Goal: Transaction & Acquisition: Purchase product/service

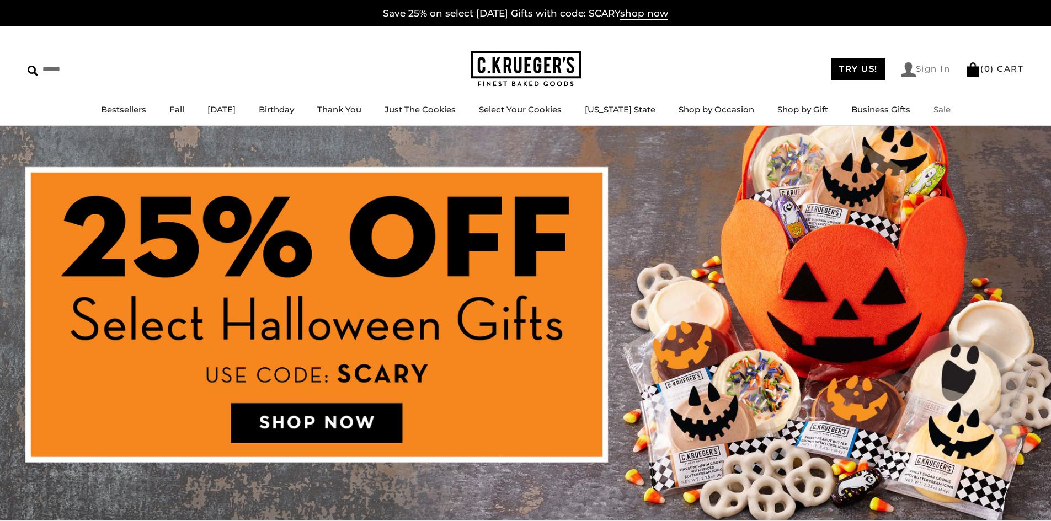
click at [920, 72] on link "Sign In" at bounding box center [926, 69] width 50 height 15
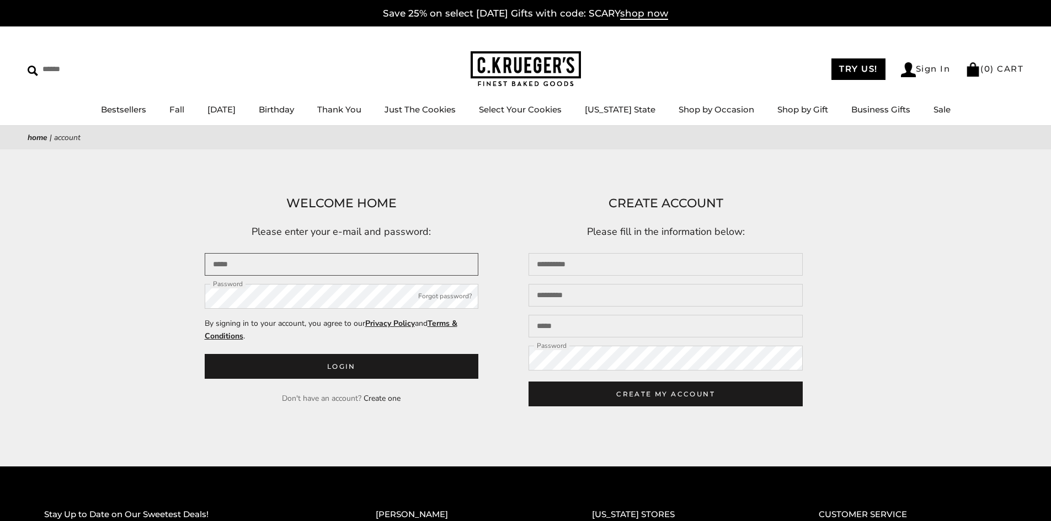
click at [295, 258] on input "Email" at bounding box center [342, 264] width 274 height 23
type input "**********"
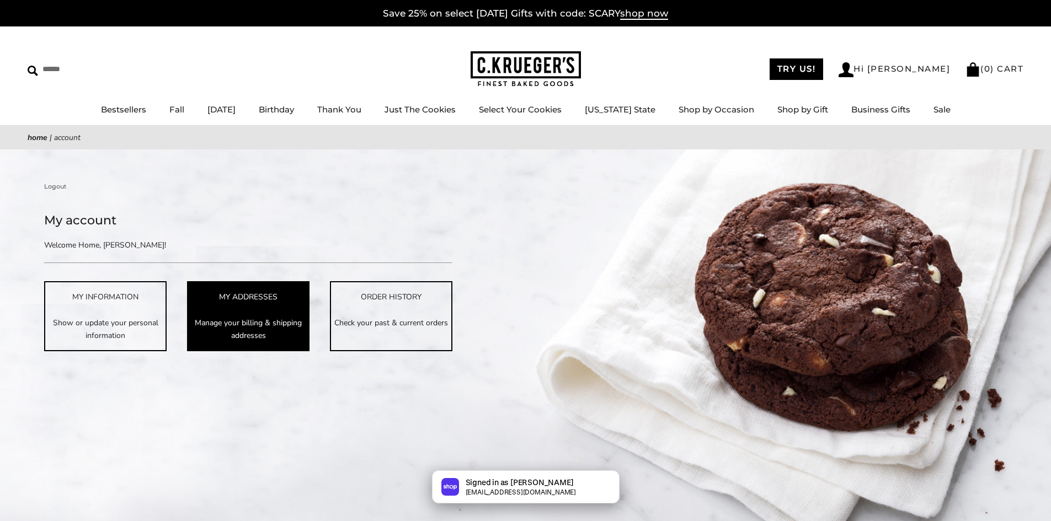
click at [231, 301] on div "MY ADDRESSES" at bounding box center [248, 297] width 120 height 13
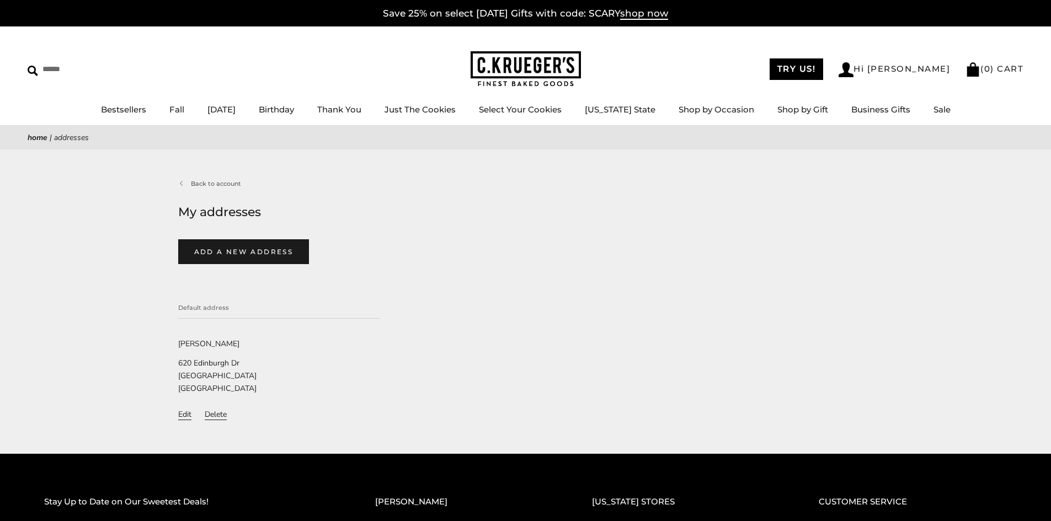
select select"] "**********"
click at [658, 15] on span "shop now" at bounding box center [644, 14] width 48 height 12
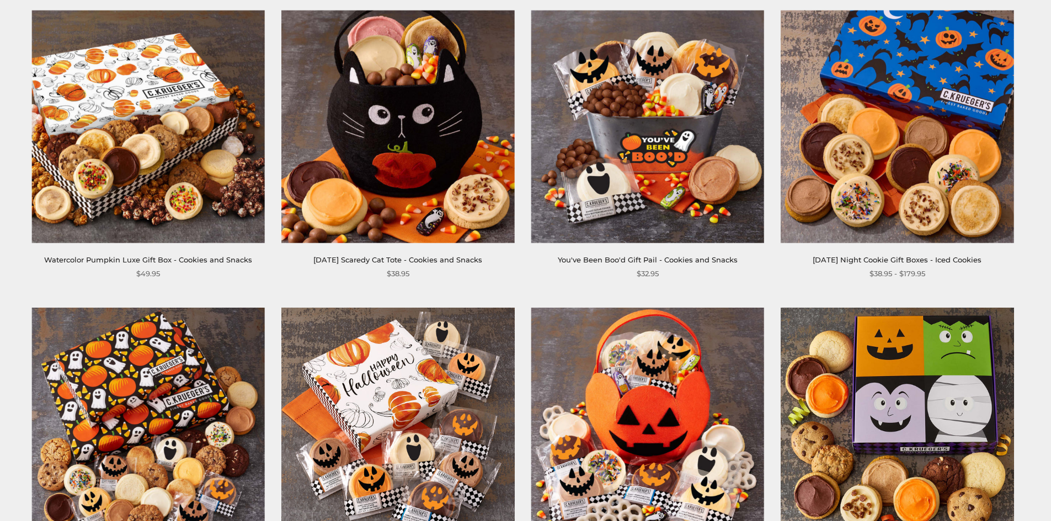
scroll to position [221, 0]
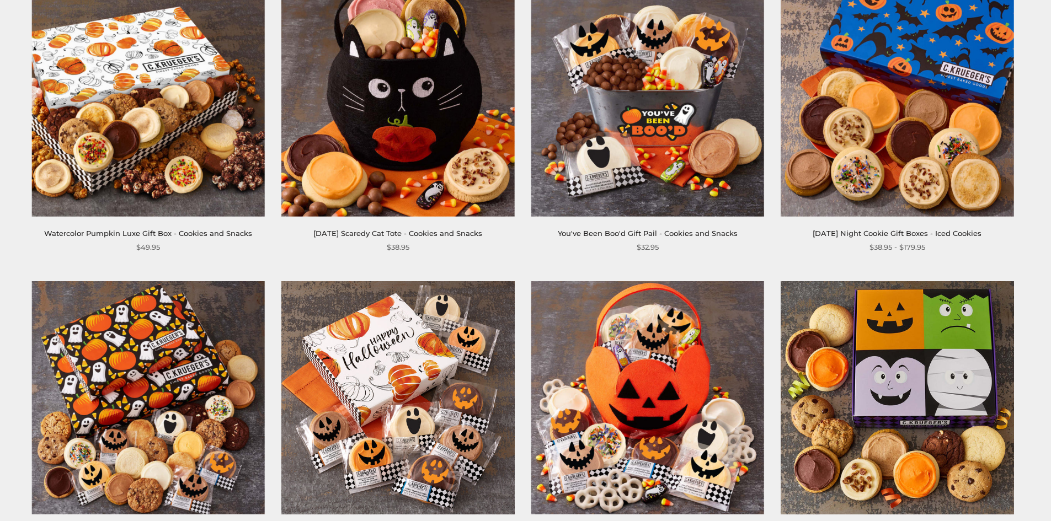
click at [645, 237] on link "You've Been Boo'd Gift Pail - Cookies and Snacks" at bounding box center [648, 233] width 180 height 9
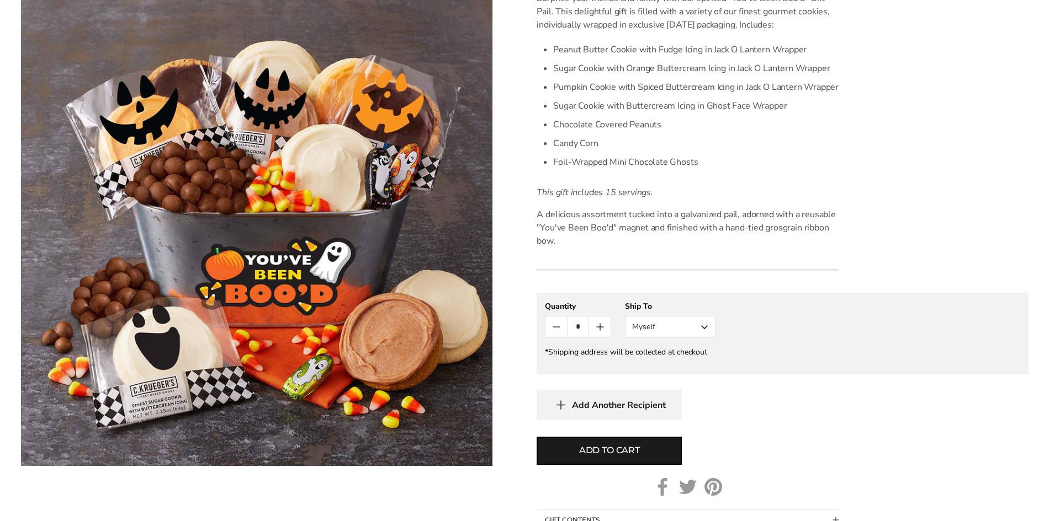
scroll to position [331, 0]
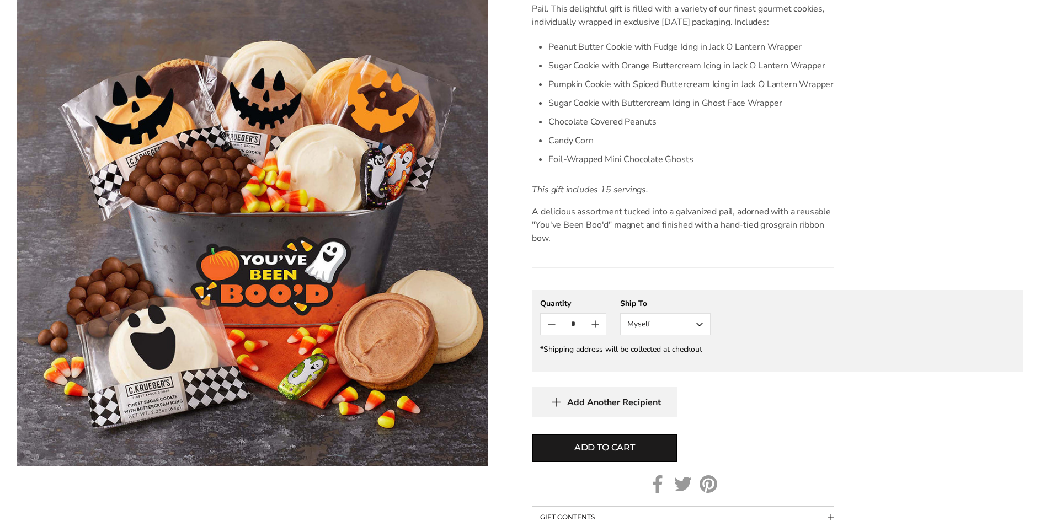
click at [703, 328] on button "Myself" at bounding box center [665, 324] width 91 height 22
click at [674, 361] on button "Other Recipient" at bounding box center [665, 365] width 89 height 20
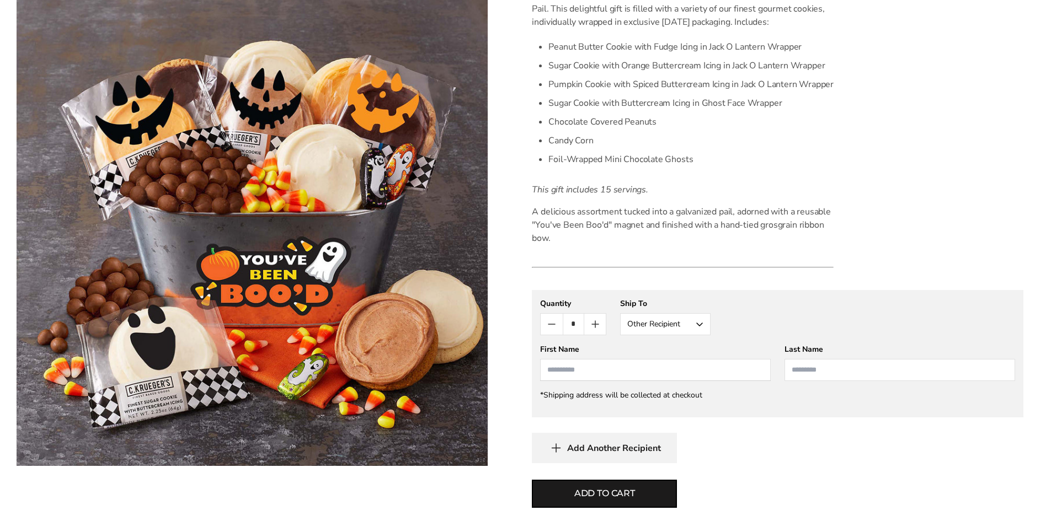
click at [645, 369] on input "First Name" at bounding box center [655, 370] width 231 height 22
type input "**********"
type input "******"
click at [601, 488] on span "Add to cart" at bounding box center [604, 493] width 61 height 13
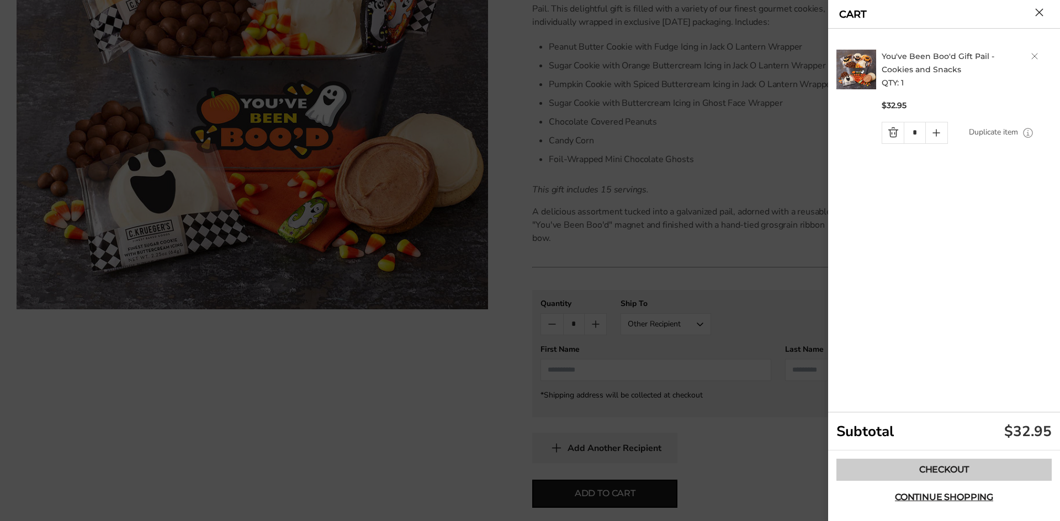
click at [961, 467] on link "Checkout" at bounding box center [943, 470] width 215 height 22
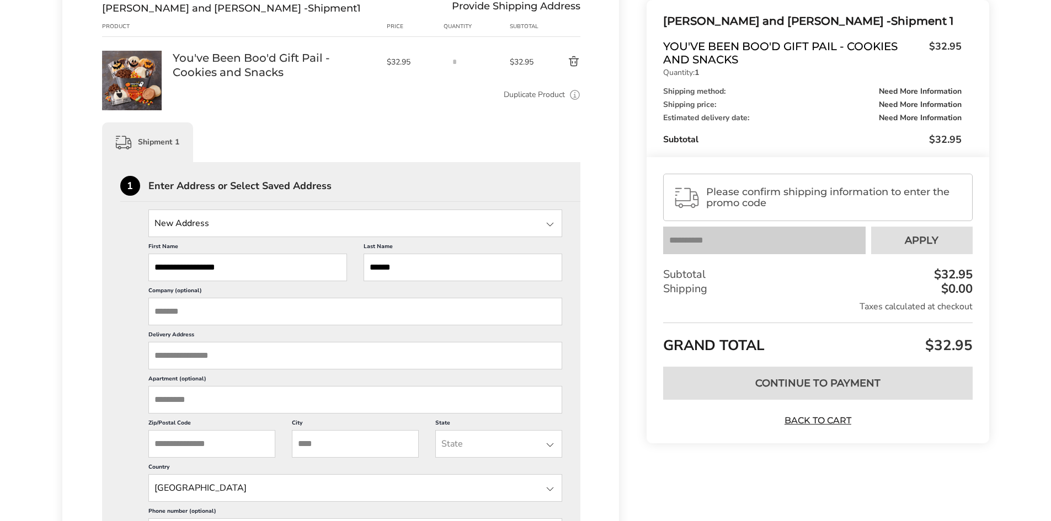
scroll to position [221, 0]
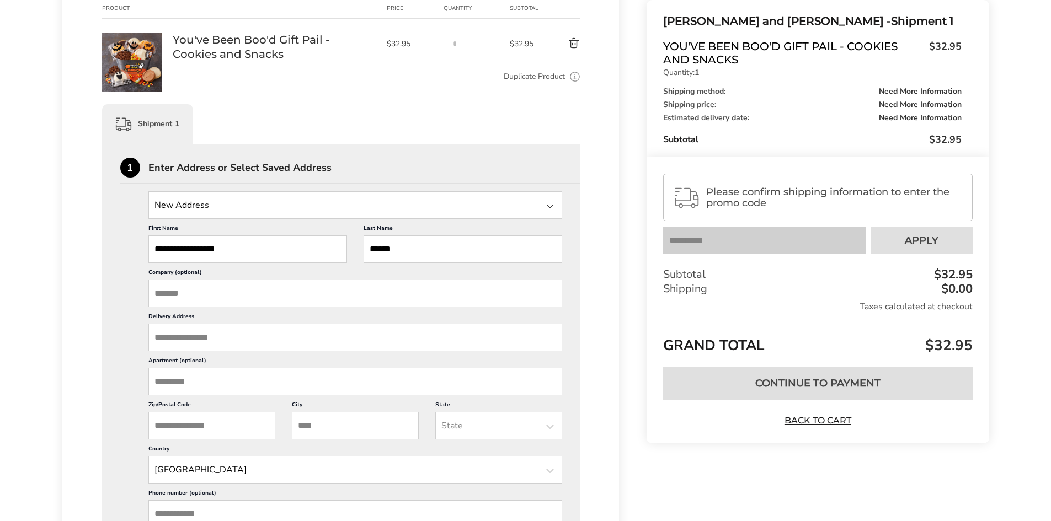
click at [292, 344] on input "Delivery Address" at bounding box center [355, 338] width 414 height 28
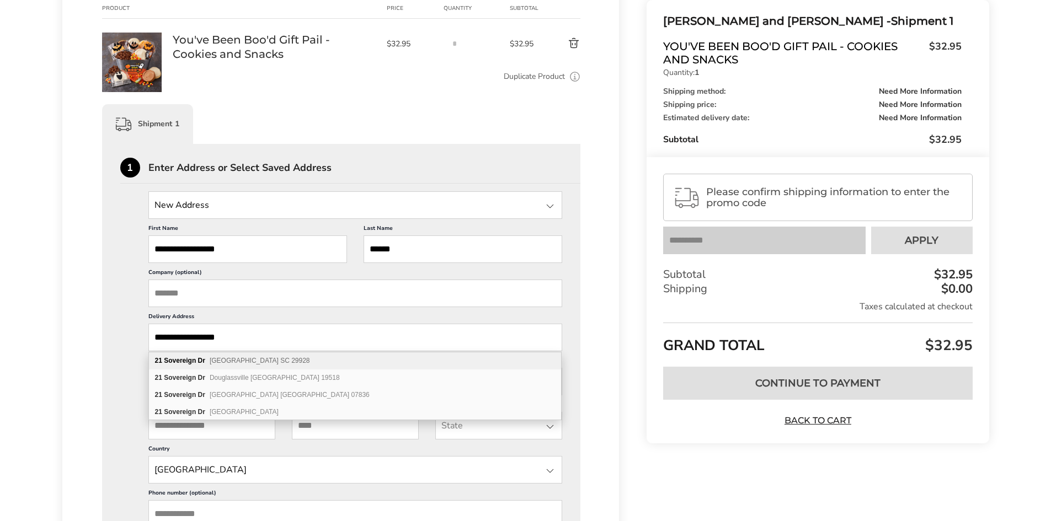
type input "**********"
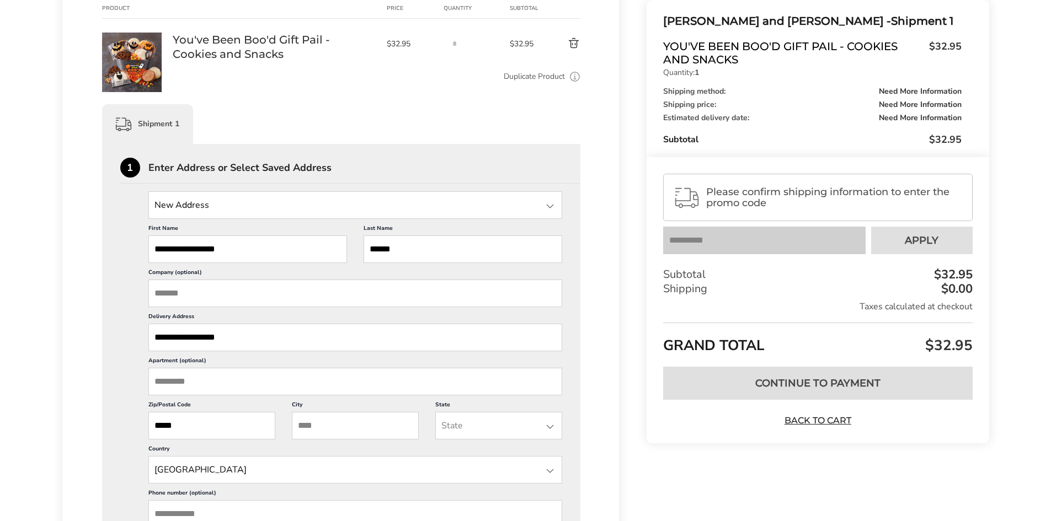
type input "*****"
click at [362, 429] on input "City" at bounding box center [355, 426] width 127 height 28
type input "**********"
click at [463, 432] on input "State" at bounding box center [498, 426] width 127 height 28
type input "*"
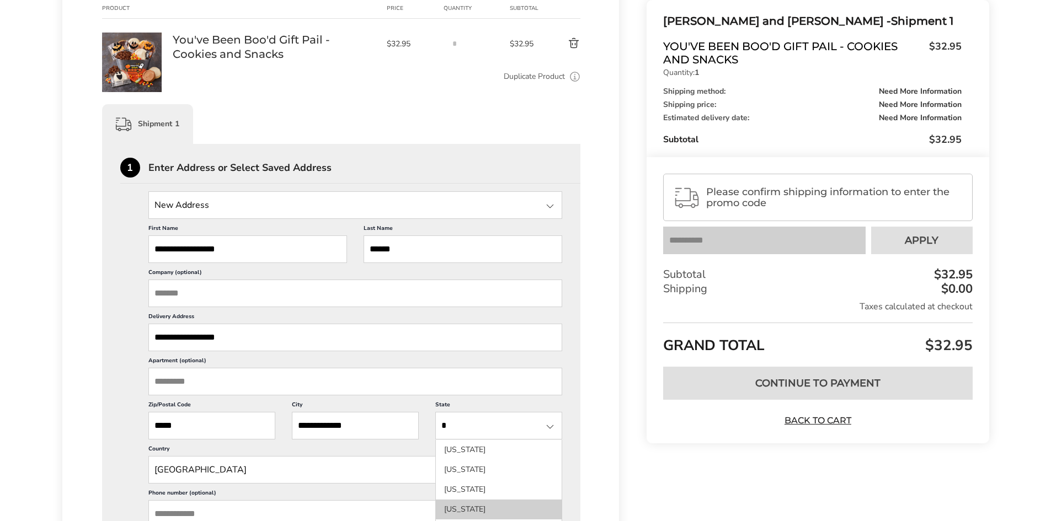
click at [484, 508] on li "Pennsylvania" at bounding box center [499, 510] width 126 height 20
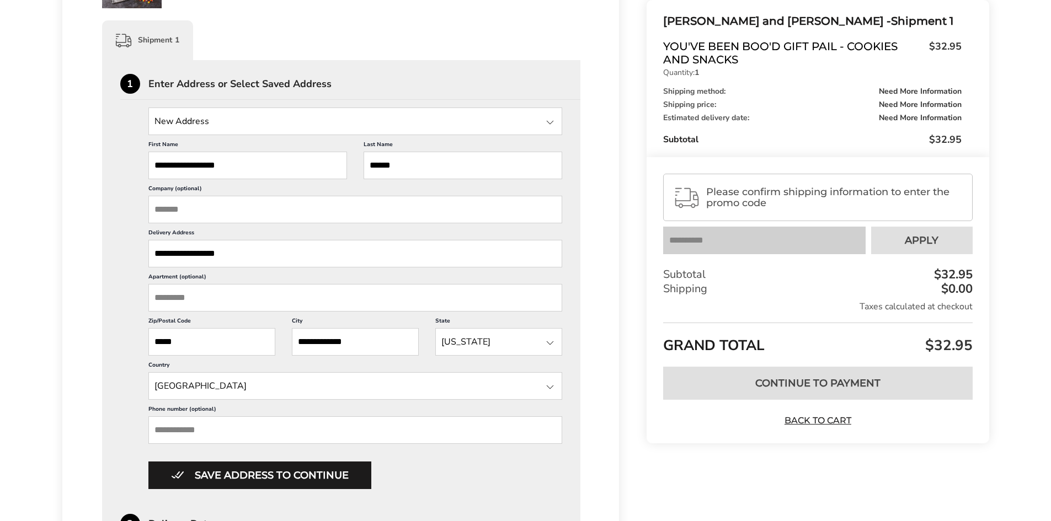
scroll to position [331, 0]
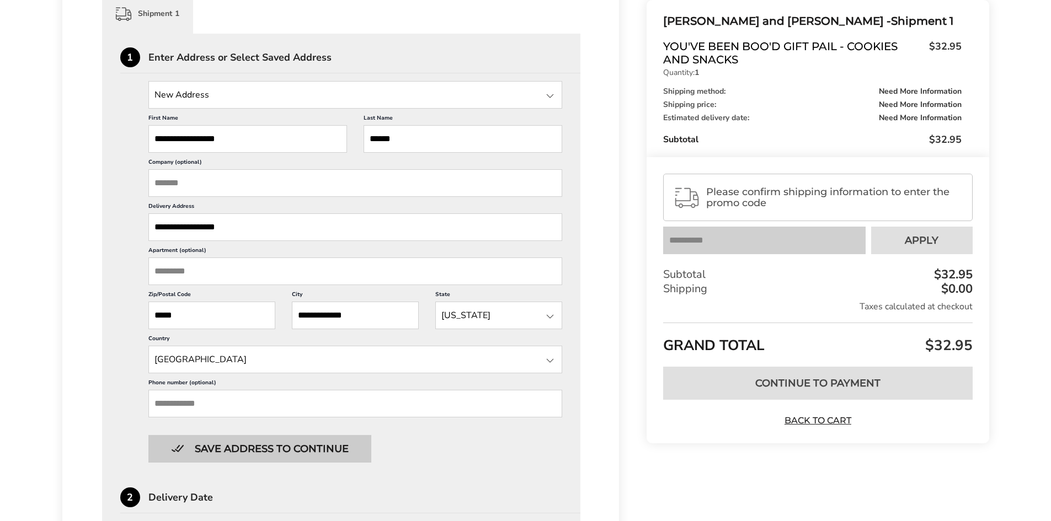
click at [226, 449] on button "Save address to continue" at bounding box center [259, 449] width 223 height 28
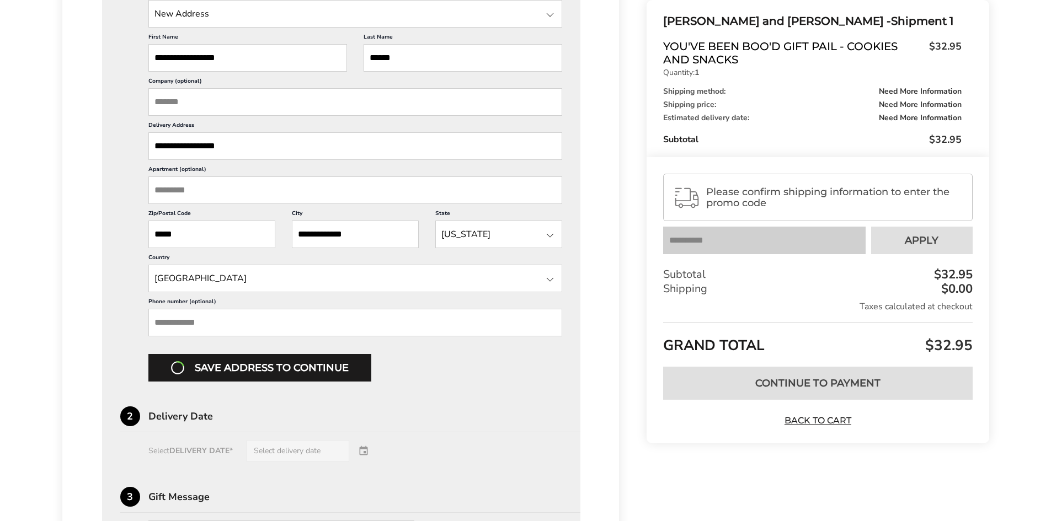
scroll to position [607, 0]
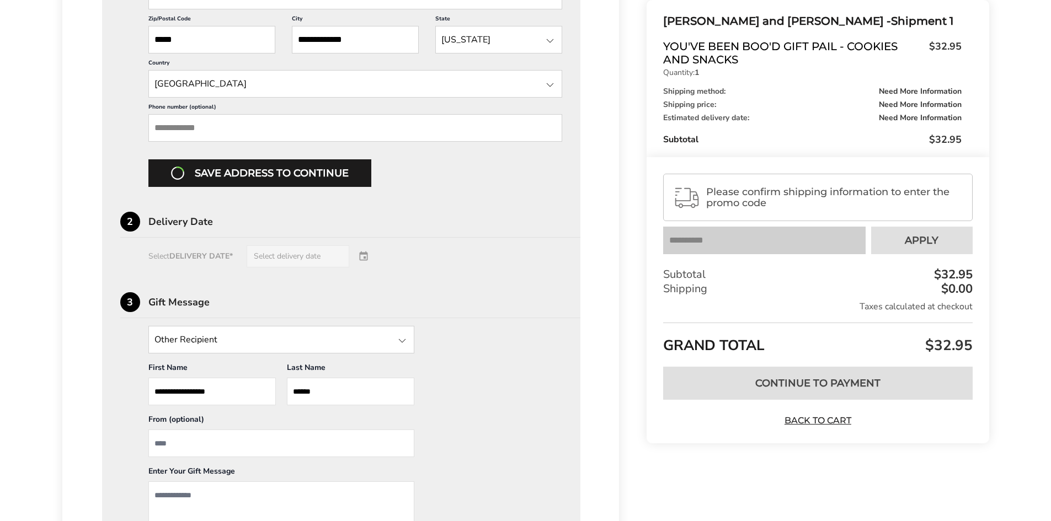
click at [274, 135] on input "Phone number (optional)" at bounding box center [355, 128] width 414 height 28
type input "**********"
click at [281, 177] on div "Save address to continue" at bounding box center [355, 173] width 414 height 28
click at [456, 255] on div "Select DELIVERY DATE* Select delivery date" at bounding box center [341, 257] width 443 height 22
click at [185, 249] on div "Select DELIVERY DATE* Select delivery date" at bounding box center [341, 257] width 443 height 22
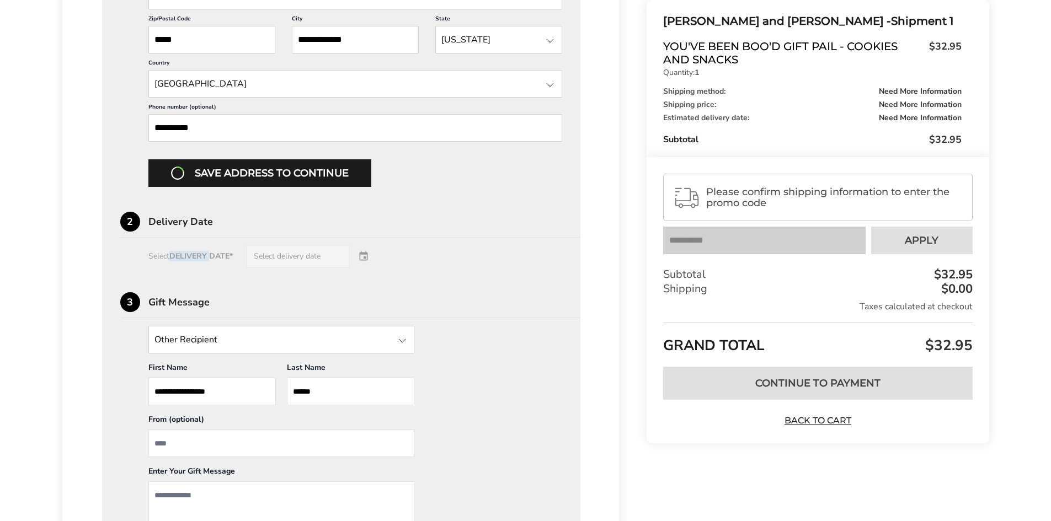
click at [185, 249] on div "Select DELIVERY DATE* Select delivery date" at bounding box center [341, 257] width 443 height 22
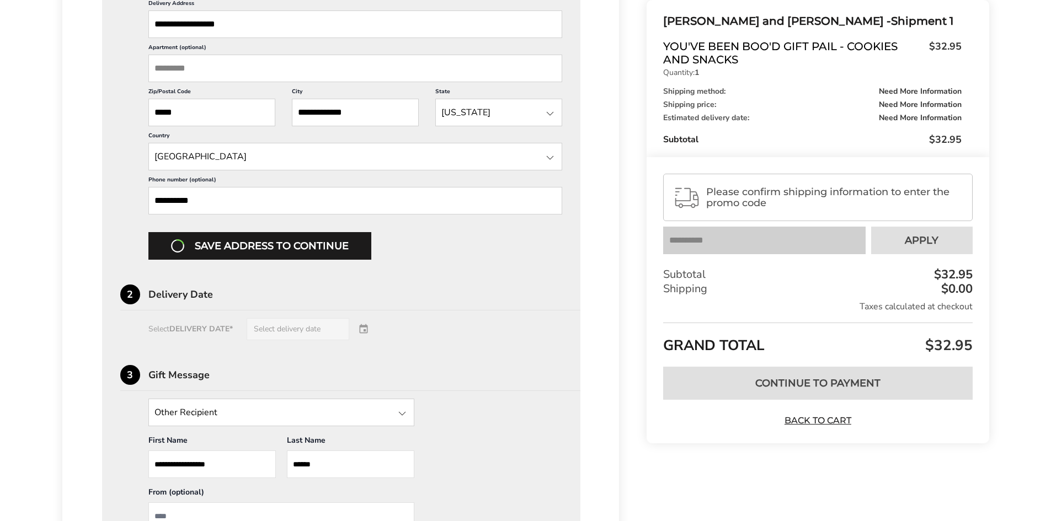
scroll to position [375, 0]
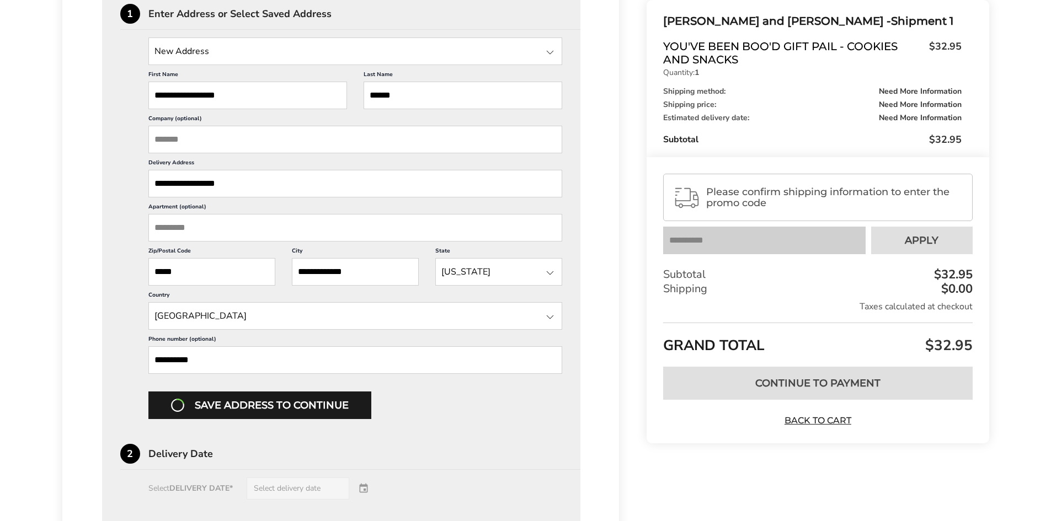
click at [779, 45] on span "You've Been Boo'd Gift Pail - Cookies and Snacks" at bounding box center [793, 53] width 260 height 26
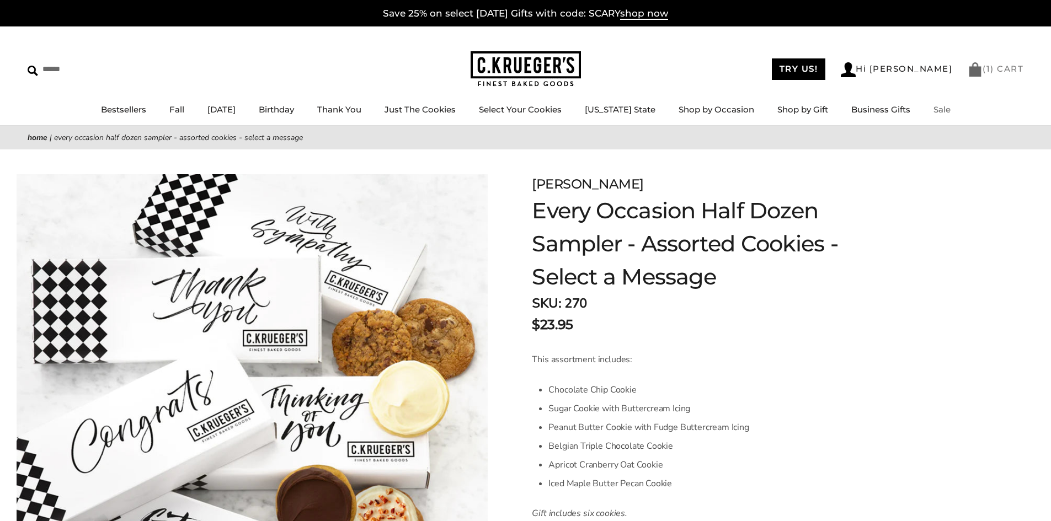
click at [1008, 68] on link "( 1 ) CART" at bounding box center [996, 68] width 56 height 10
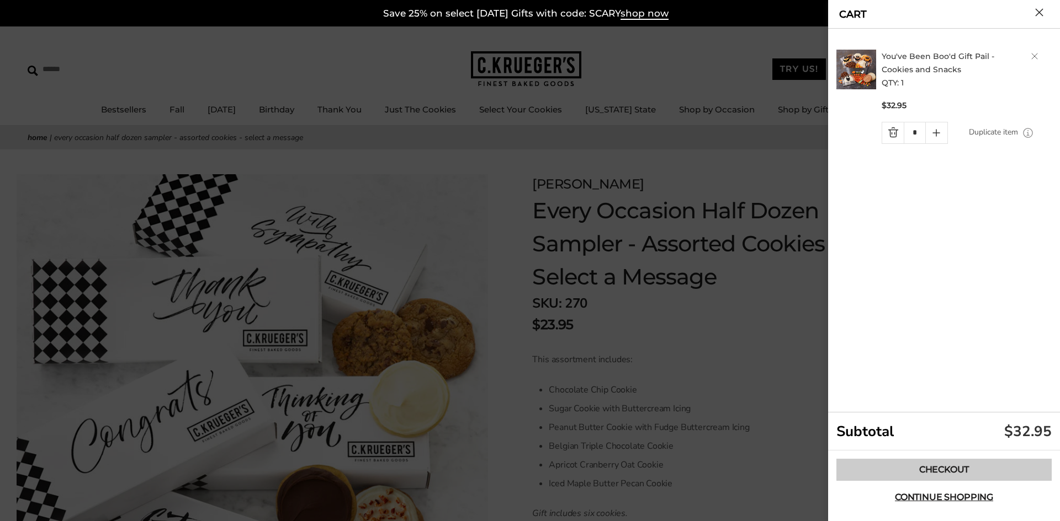
click at [951, 468] on link "Checkout" at bounding box center [943, 470] width 215 height 22
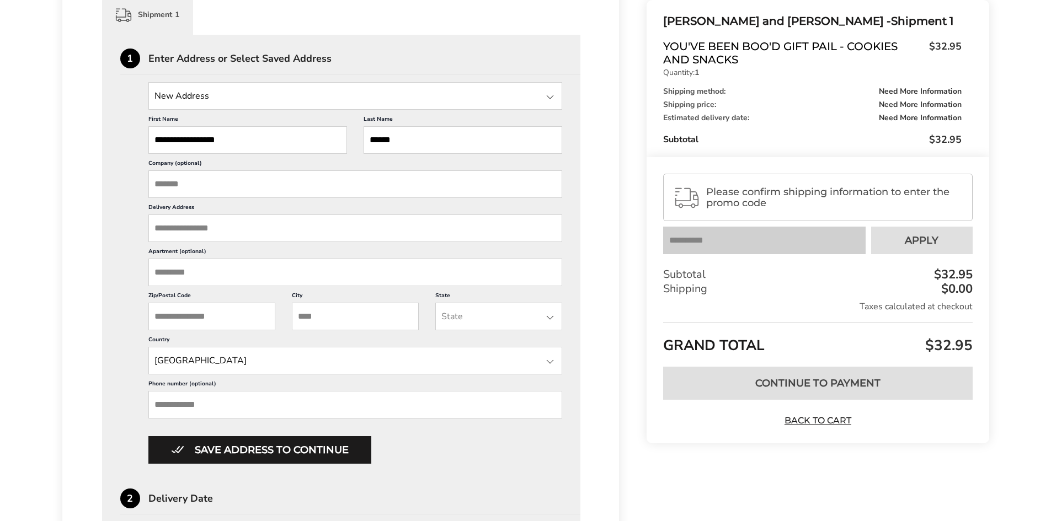
scroll to position [331, 0]
click at [551, 97] on div at bounding box center [550, 95] width 13 height 13
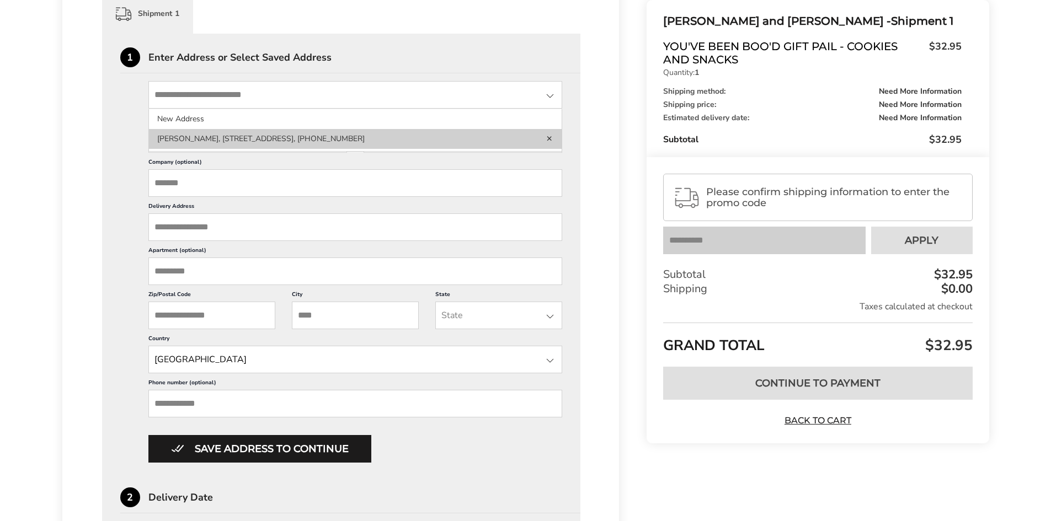
click at [360, 137] on li "Kelly Walsh, 620 Edinburgh Dr, Little River, SC, 29566, United States, +1610457…" at bounding box center [355, 139] width 413 height 20
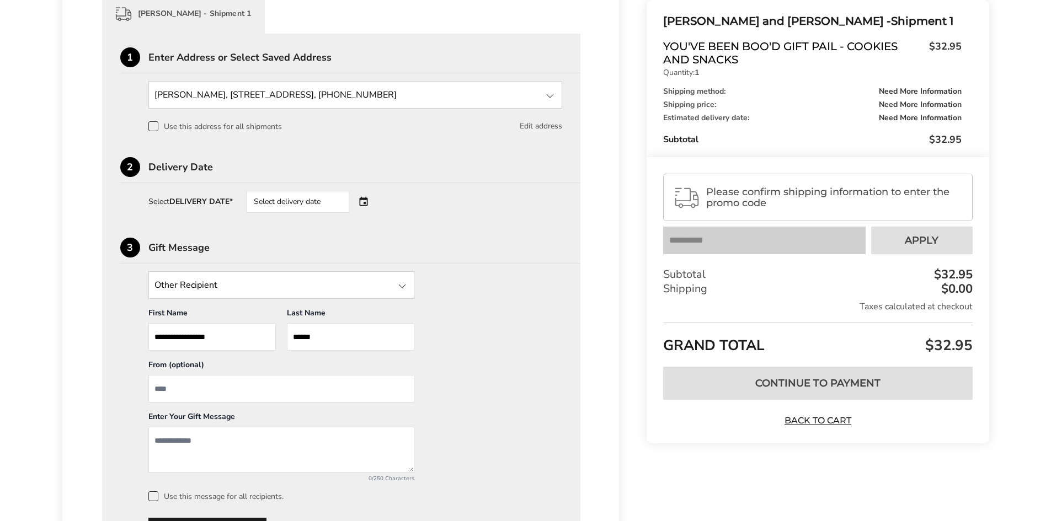
click at [549, 123] on button "Edit address" at bounding box center [541, 126] width 42 height 12
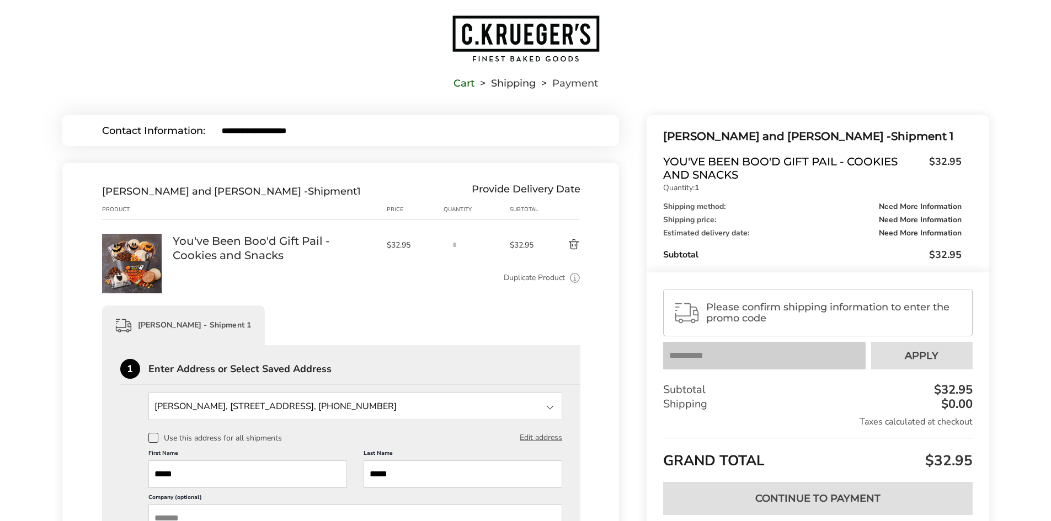
scroll to position [0, 0]
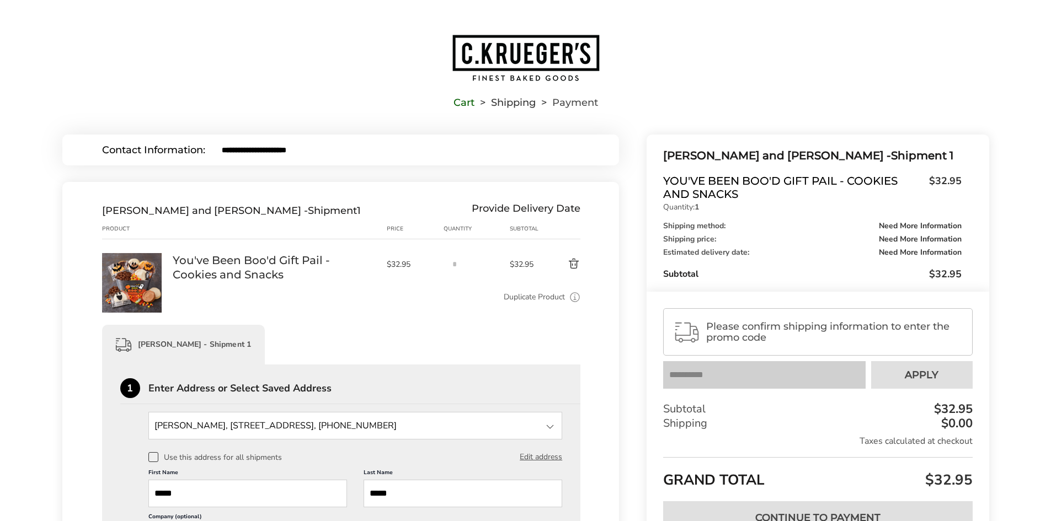
click at [460, 103] on link "Cart" at bounding box center [464, 103] width 21 height 8
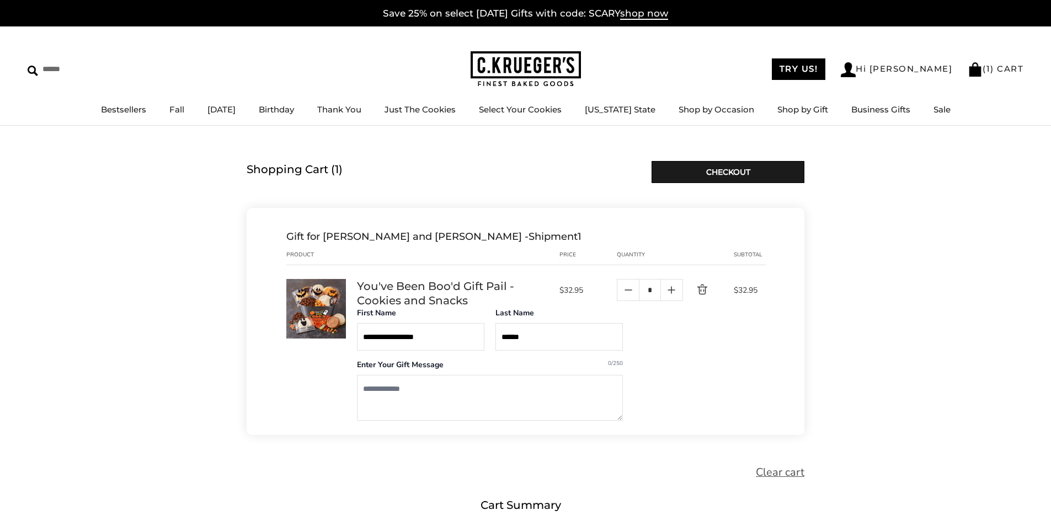
click at [427, 385] on textarea "Message" at bounding box center [490, 398] width 266 height 46
click at [427, 385] on textarea "**********" at bounding box center [490, 398] width 266 height 46
type textarea "*"
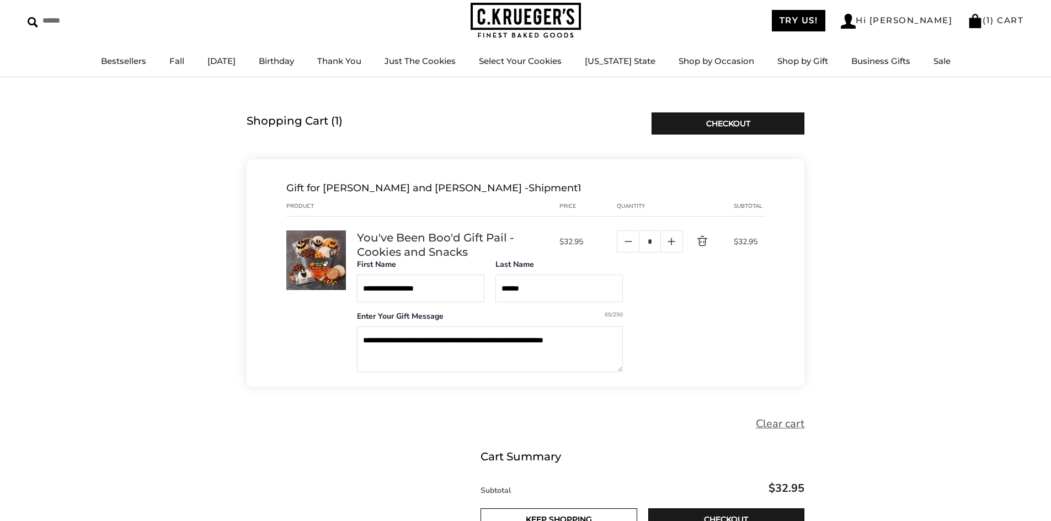
scroll to position [110, 0]
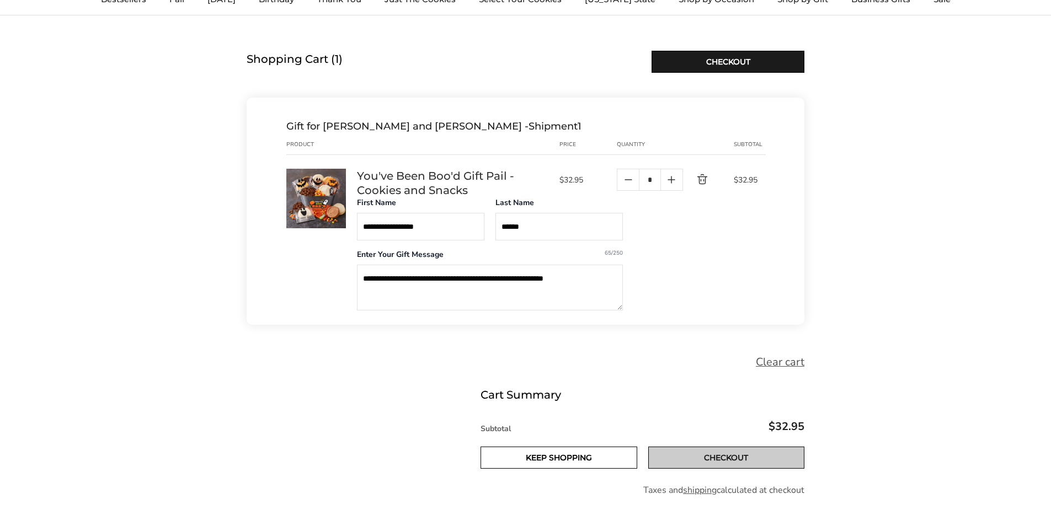
type textarea "**********"
click at [714, 459] on link "Checkout" at bounding box center [726, 458] width 157 height 22
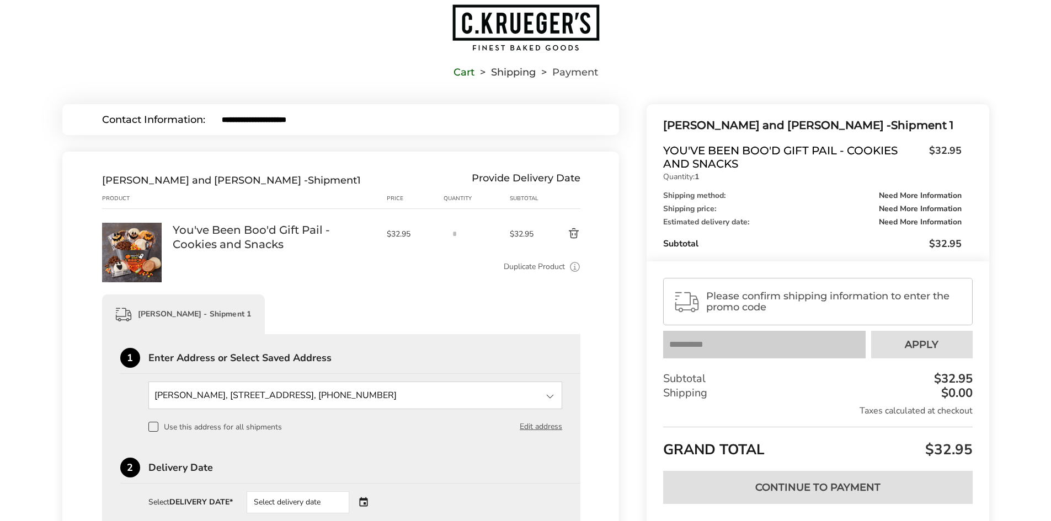
scroll to position [55, 0]
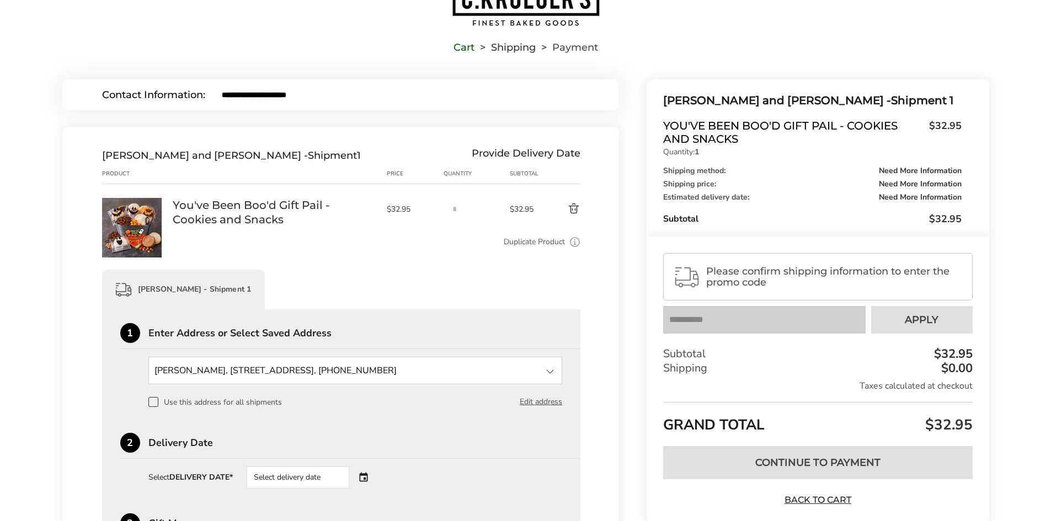
click at [550, 372] on div at bounding box center [550, 371] width 13 height 13
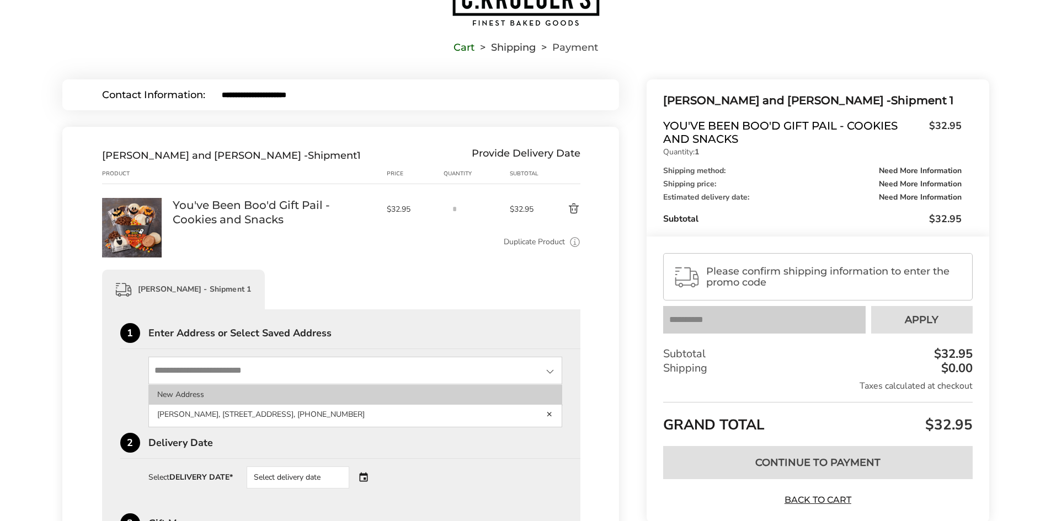
click at [181, 393] on li "New Address" at bounding box center [355, 395] width 413 height 20
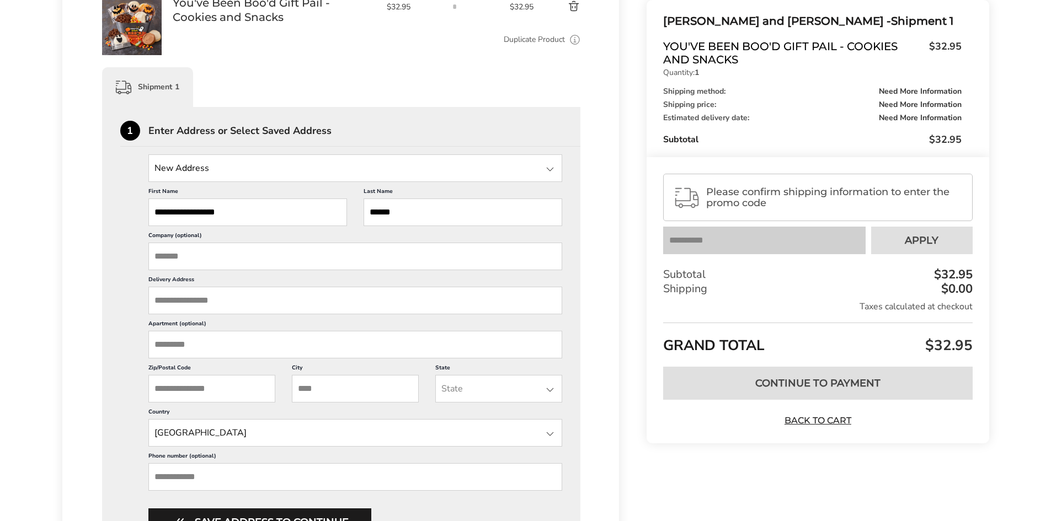
scroll to position [276, 0]
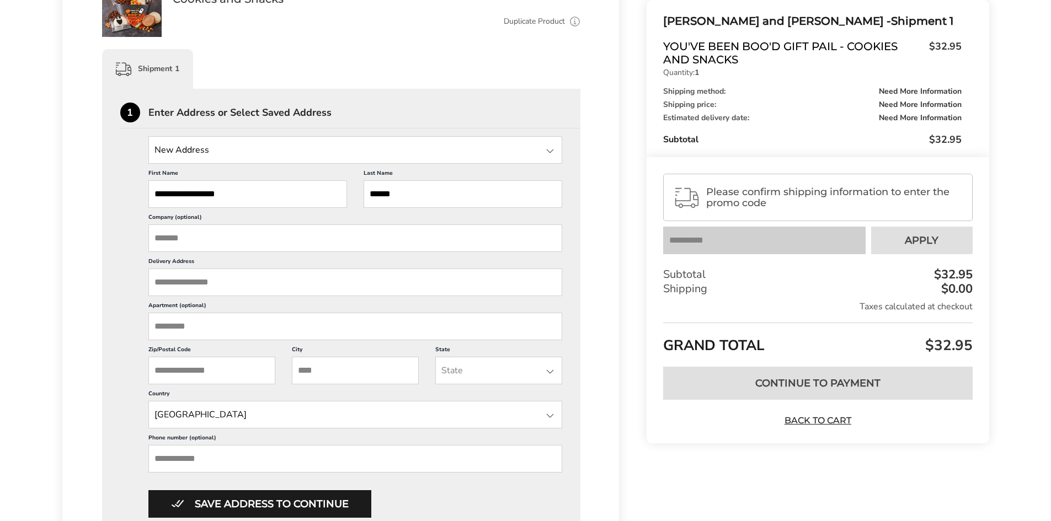
click at [285, 282] on input "Delivery Address" at bounding box center [355, 283] width 414 height 28
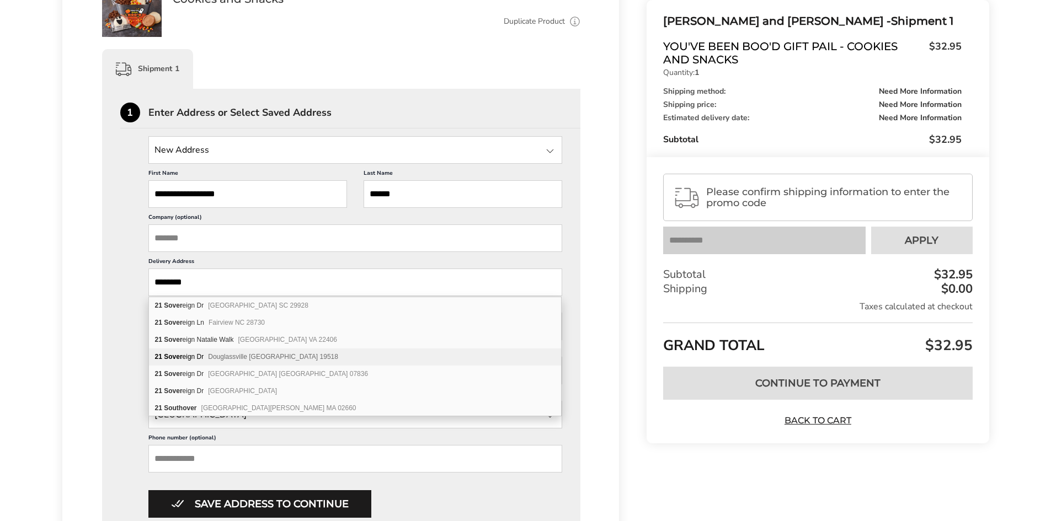
click at [276, 357] on span "Douglassville [GEOGRAPHIC_DATA] 19518" at bounding box center [273, 357] width 130 height 8
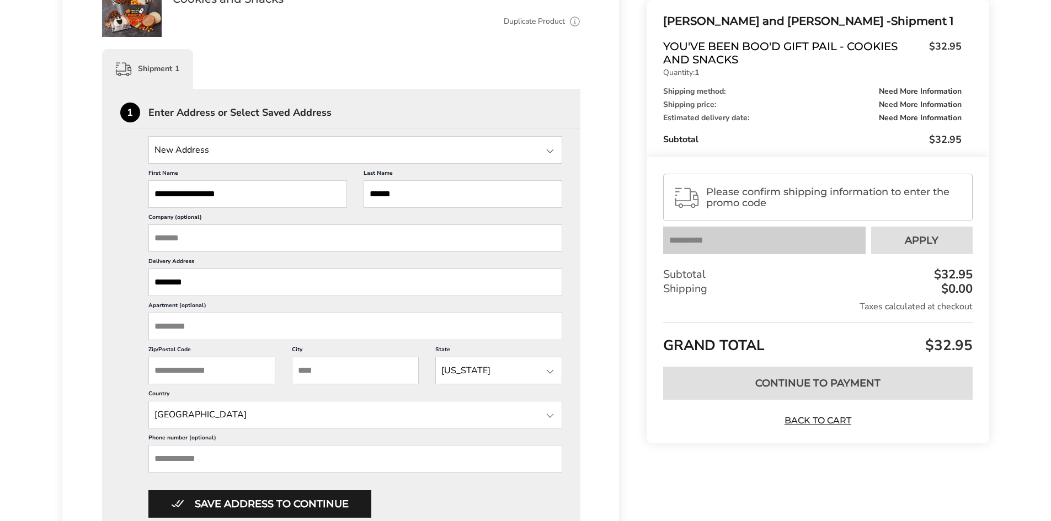
type input "**********"
click at [259, 461] on input "Phone number (optional)" at bounding box center [355, 459] width 414 height 28
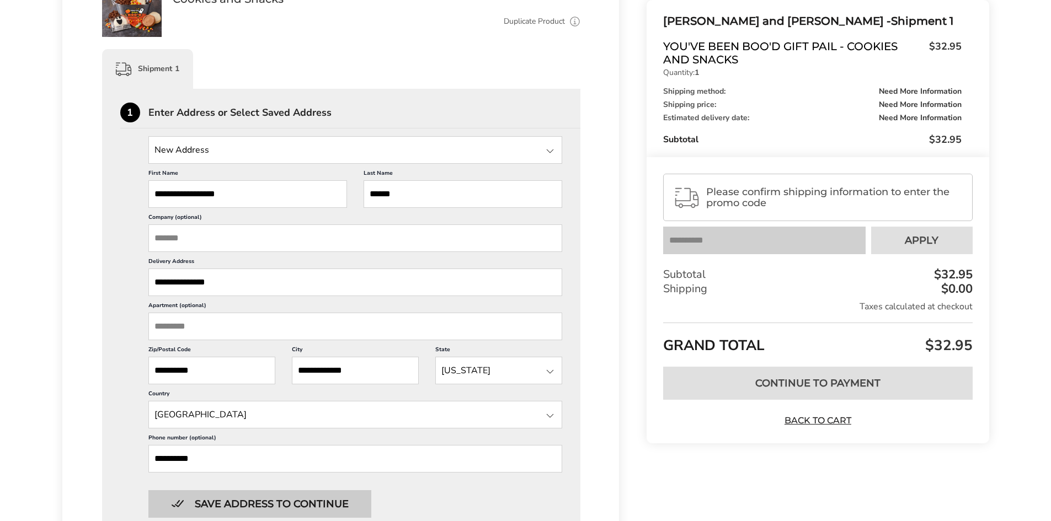
type input "**********"
click at [282, 507] on button "Save address to continue" at bounding box center [259, 505] width 223 height 28
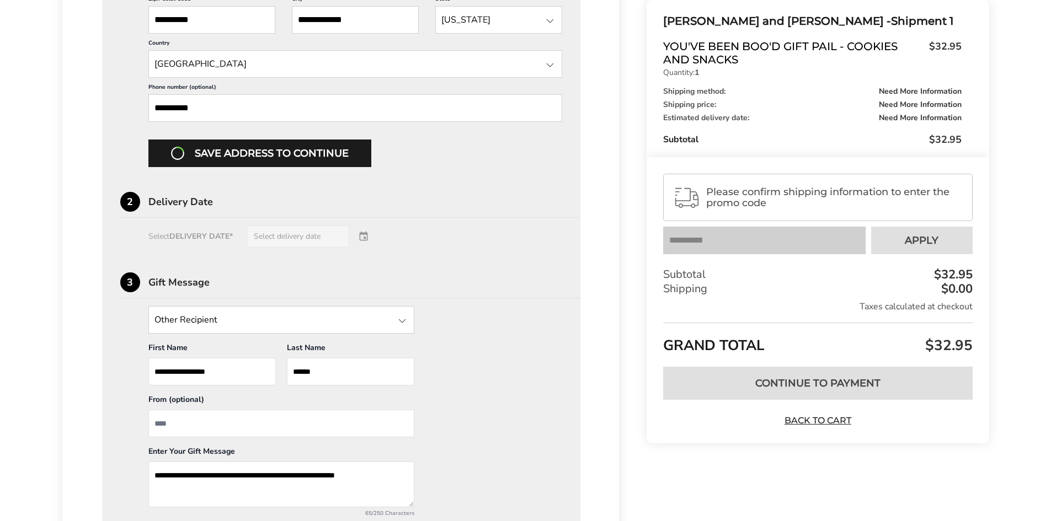
scroll to position [595, 0]
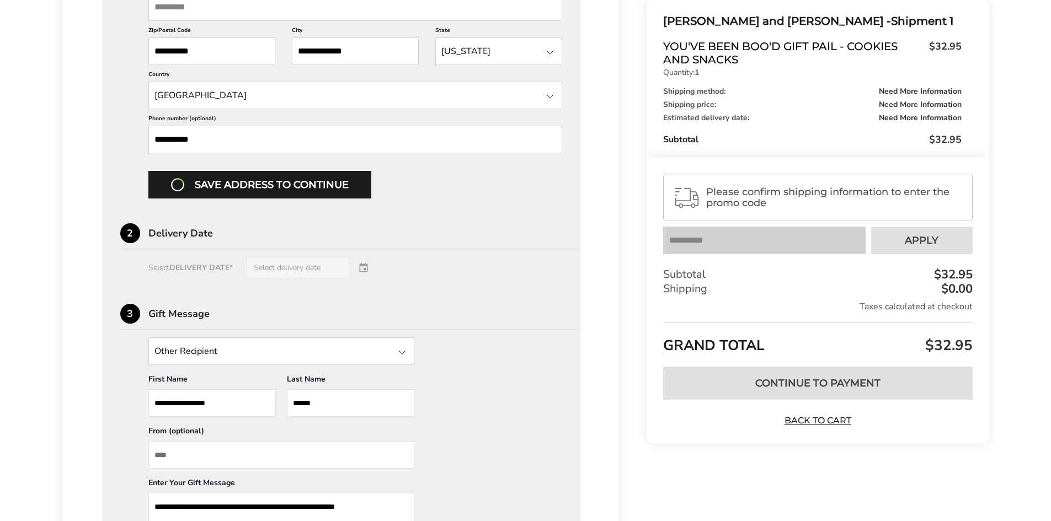
click at [194, 272] on div "Select DELIVERY DATE* Select delivery date" at bounding box center [341, 268] width 443 height 22
click at [244, 185] on div "Save address to continue" at bounding box center [355, 185] width 414 height 28
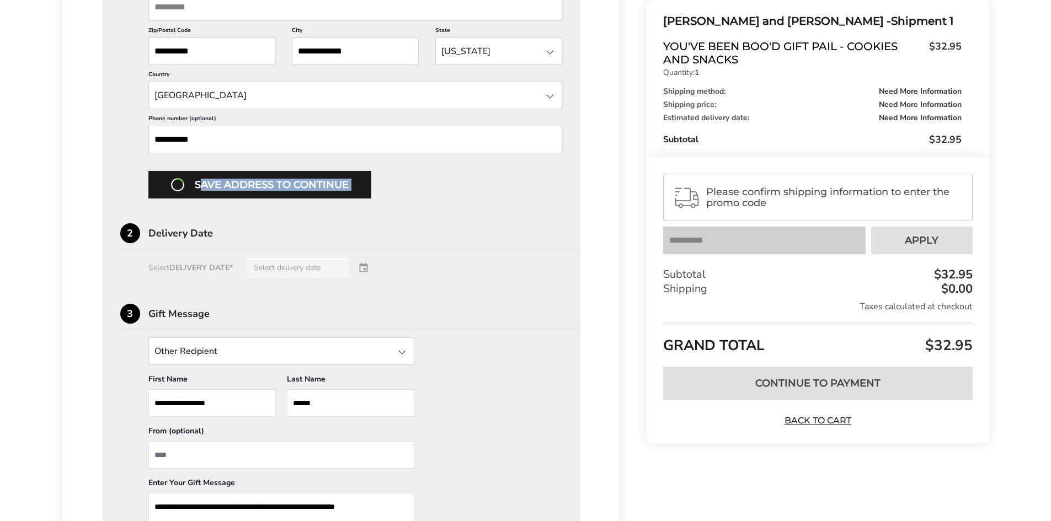
click at [244, 185] on div "Save address to continue" at bounding box center [355, 185] width 414 height 28
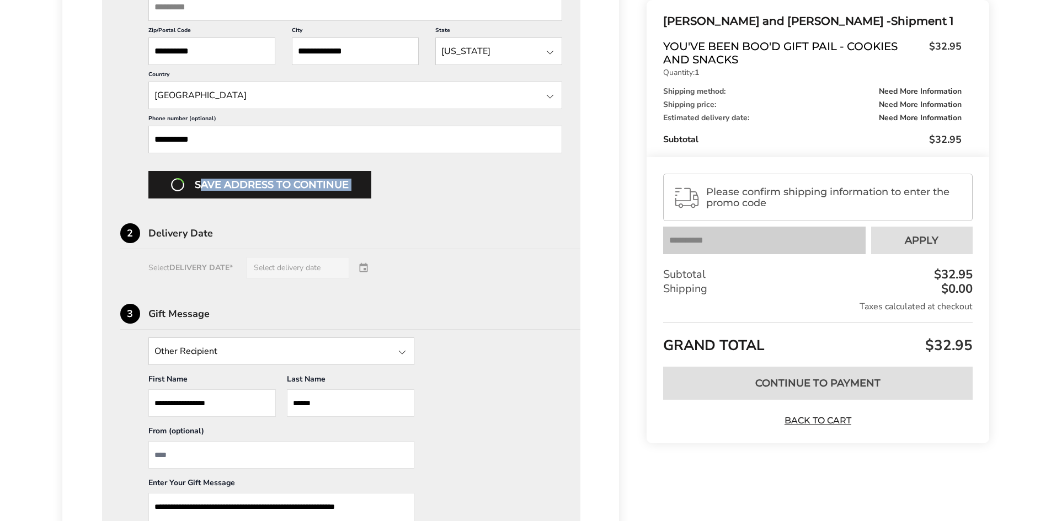
click at [244, 185] on div "Save address to continue" at bounding box center [355, 185] width 414 height 28
click at [279, 190] on div "Save address to continue" at bounding box center [355, 185] width 414 height 28
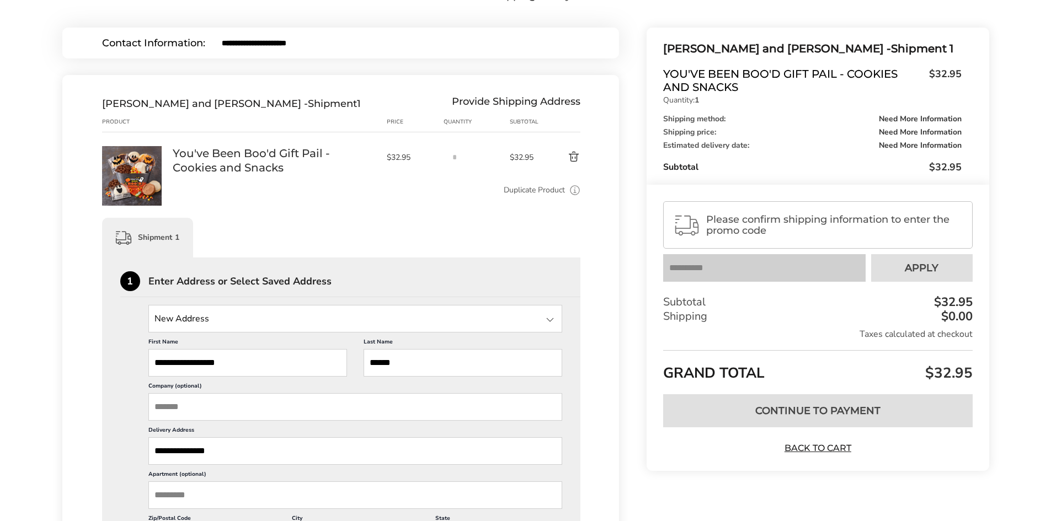
scroll to position [99, 0]
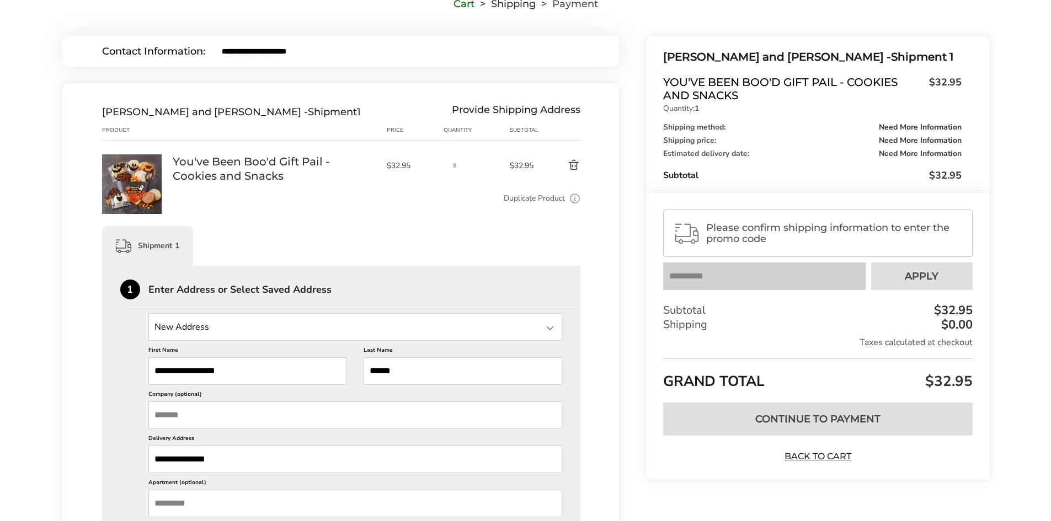
click at [762, 145] on div "Shipping method: Need More Information Shipping price: Need More Information Es…" at bounding box center [812, 141] width 298 height 34
click at [182, 288] on div "Enter Address or Select Saved Address" at bounding box center [364, 290] width 433 height 10
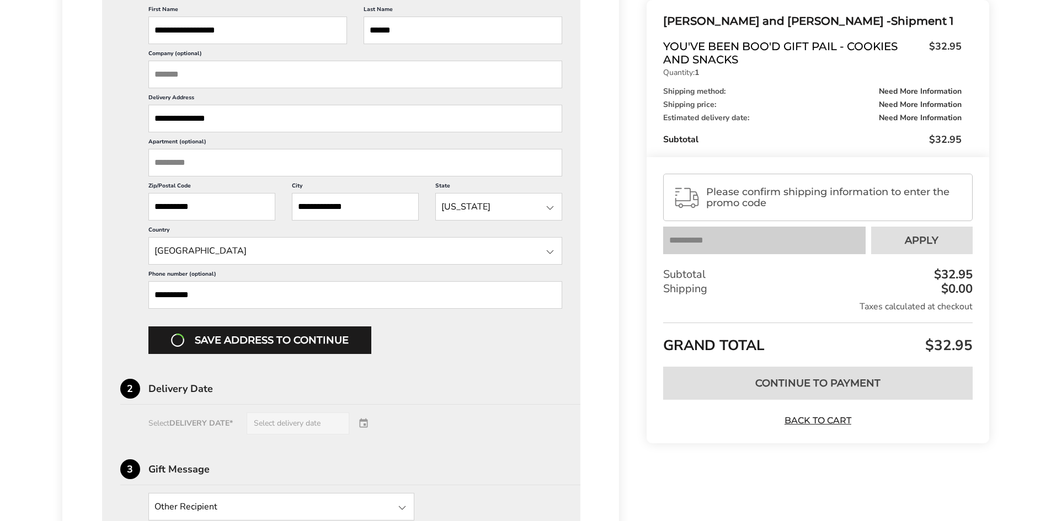
scroll to position [441, 0]
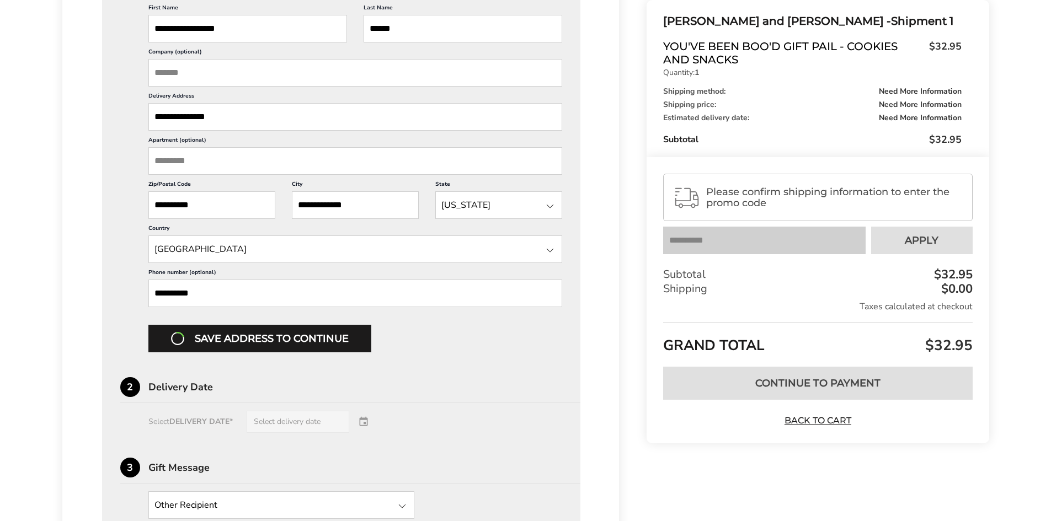
click at [231, 338] on div "Save address to continue" at bounding box center [355, 339] width 414 height 28
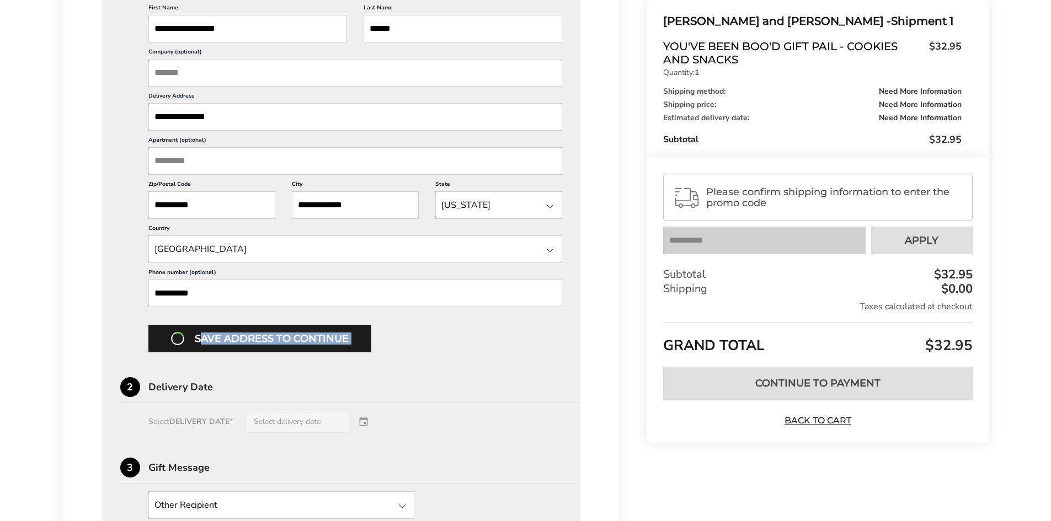
click at [231, 338] on div "Save address to continue" at bounding box center [355, 339] width 414 height 28
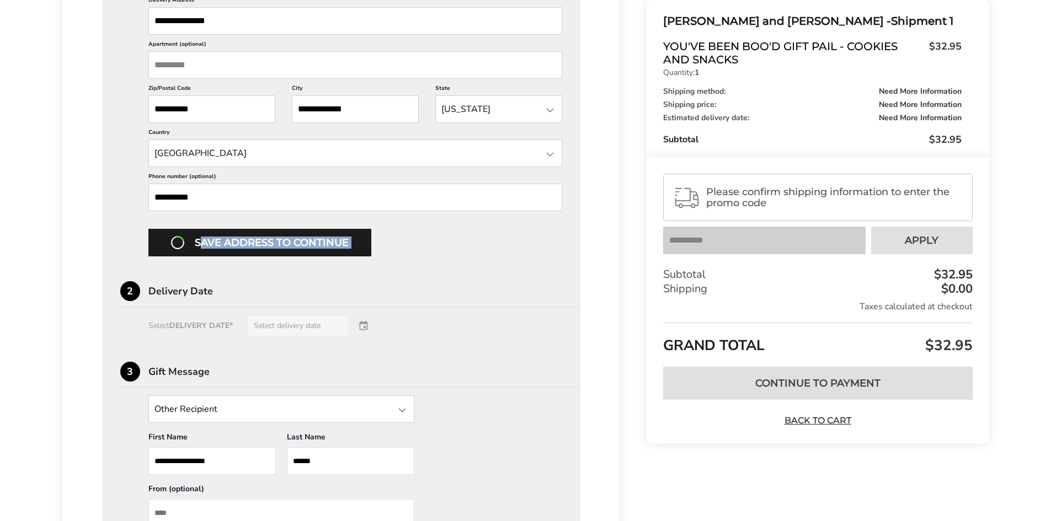
scroll to position [552, 0]
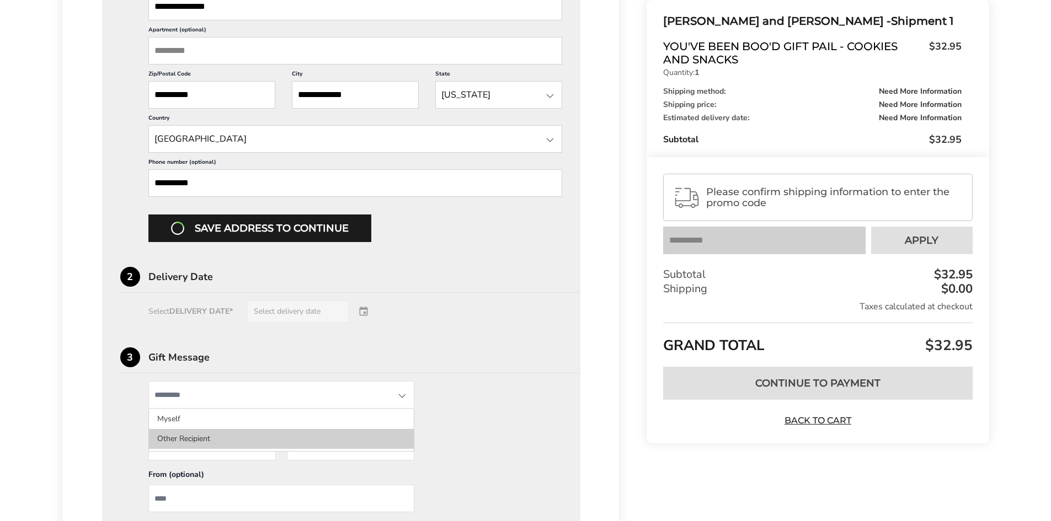
click at [178, 437] on li "Other Recipient" at bounding box center [281, 439] width 265 height 20
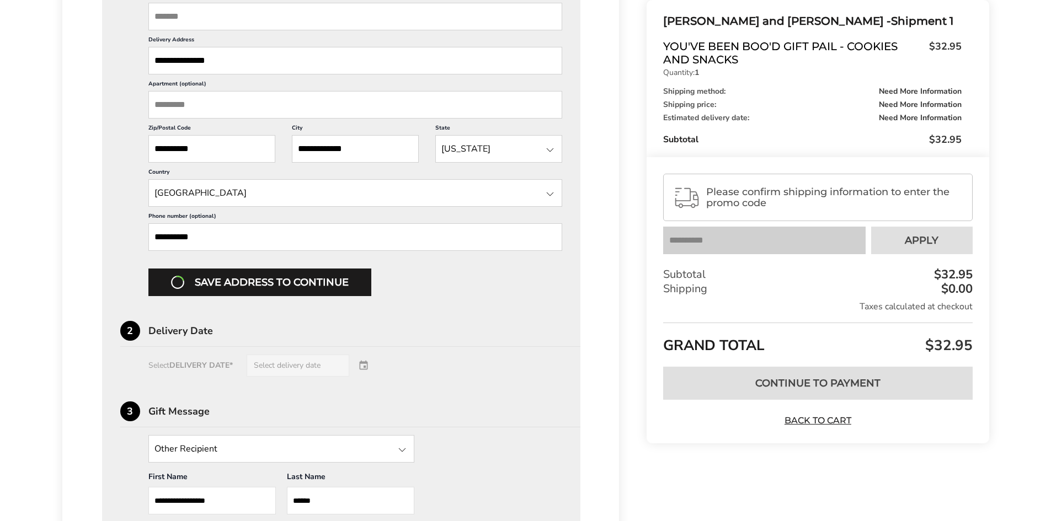
scroll to position [430, 0]
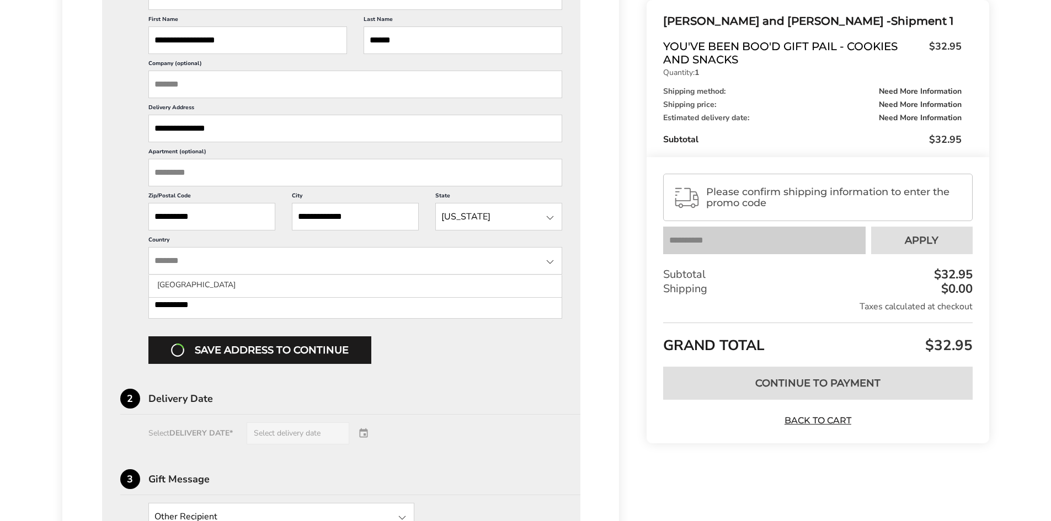
click at [305, 260] on input "State" at bounding box center [355, 261] width 414 height 28
click at [243, 353] on div "Save address to continue" at bounding box center [355, 351] width 414 height 28
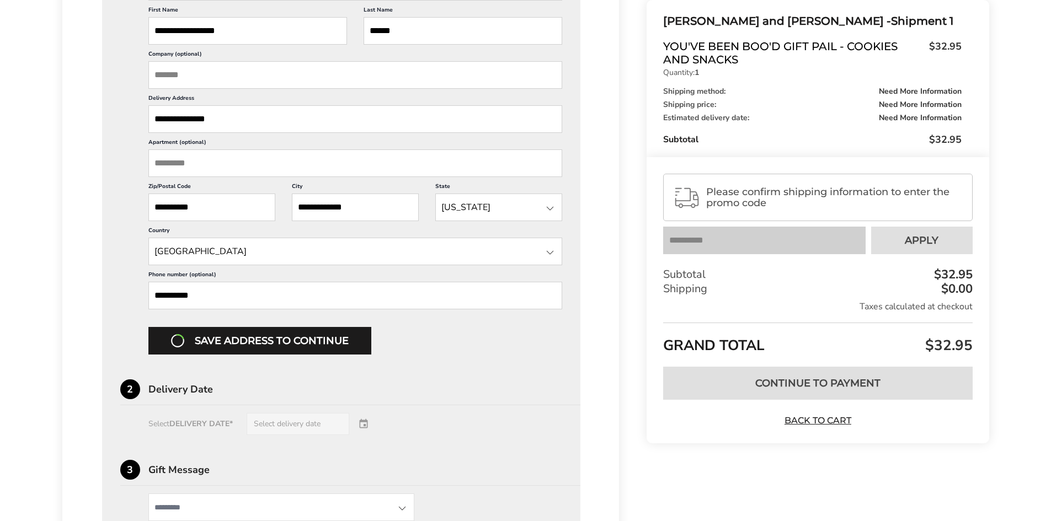
scroll to position [738, 0]
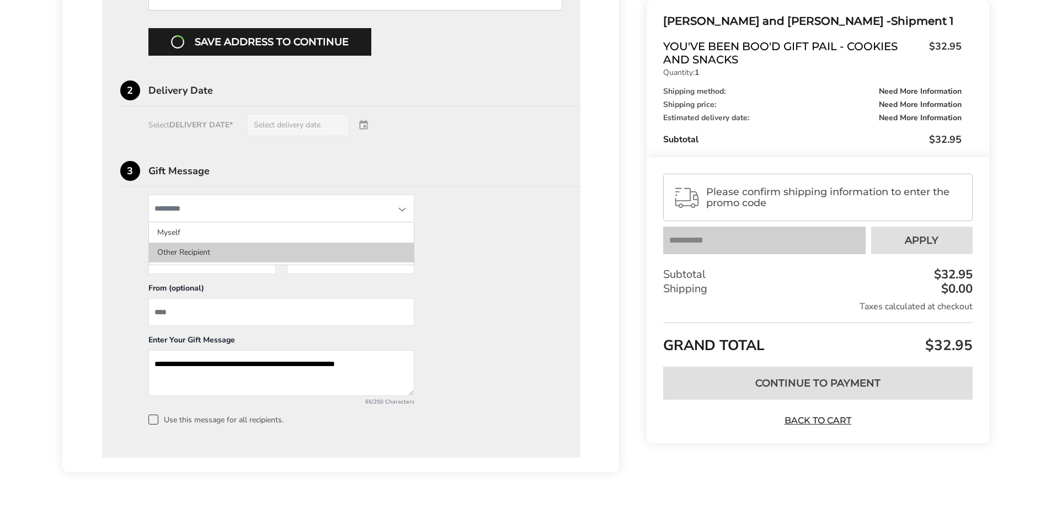
click at [194, 254] on li "Other Recipient" at bounding box center [281, 253] width 265 height 20
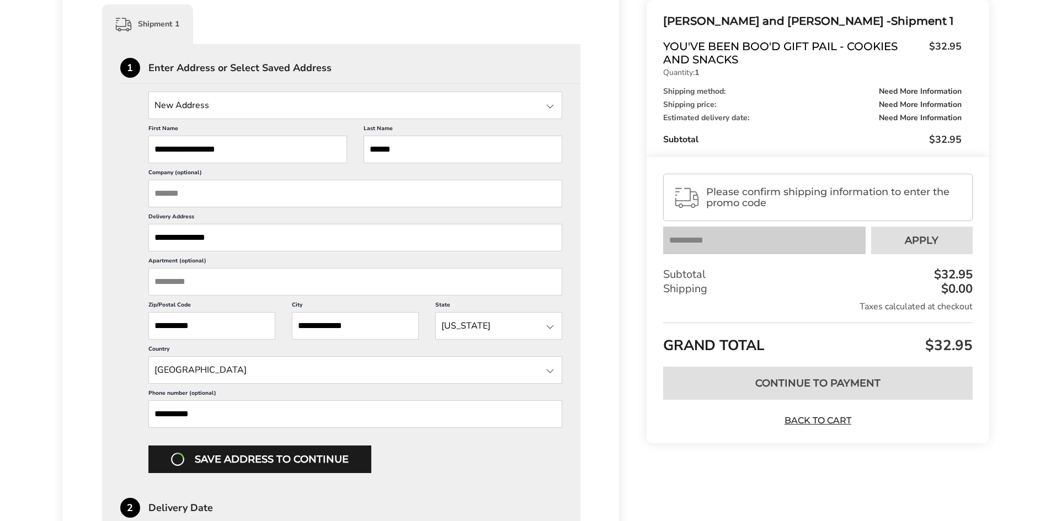
scroll to position [352, 0]
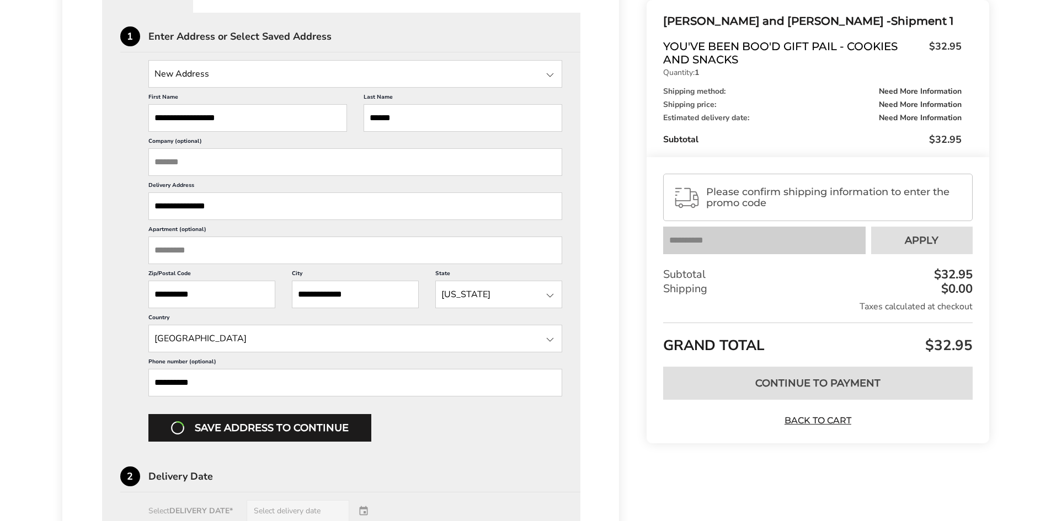
click at [264, 428] on div "Save address to continue" at bounding box center [355, 428] width 414 height 28
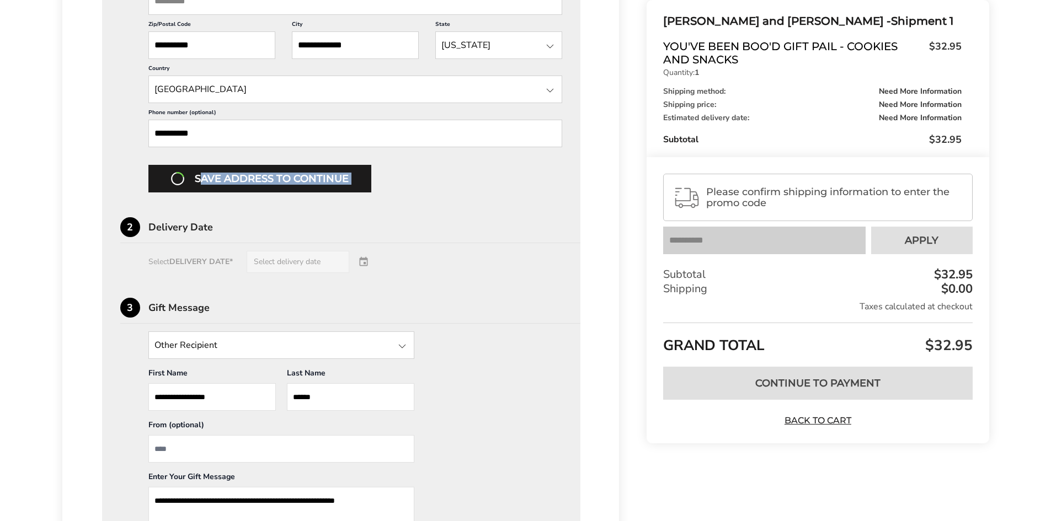
scroll to position [683, 0]
